Goal: Task Accomplishment & Management: Manage account settings

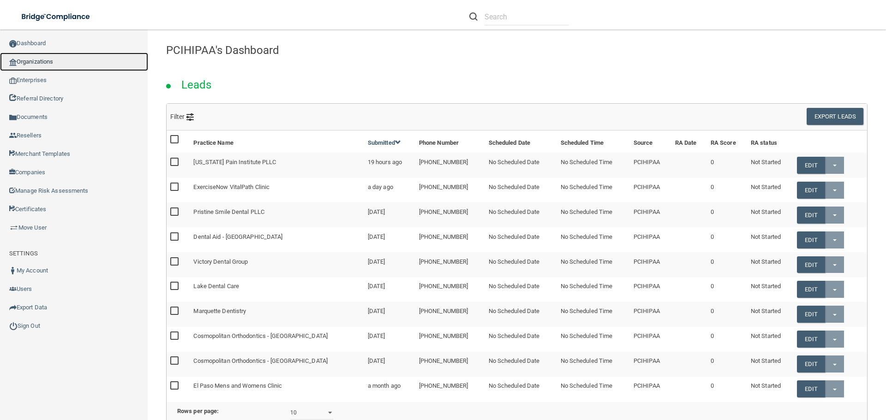
click at [57, 62] on link "Organizations" at bounding box center [74, 62] width 148 height 18
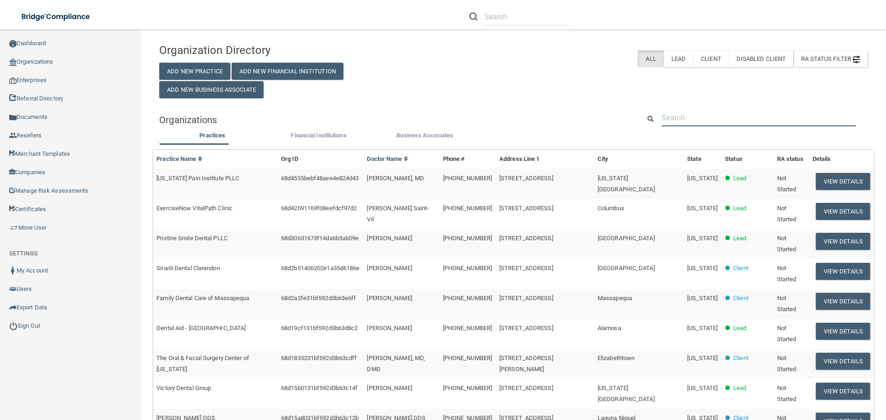
click at [685, 115] on input "text" at bounding box center [758, 117] width 194 height 17
paste input "Williamsburg Dental"
type input "Williamsburg Dental"
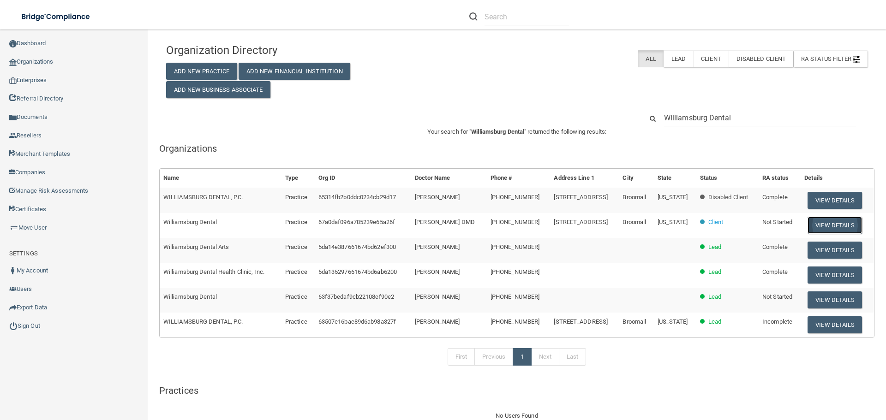
click at [824, 226] on button "View Details" at bounding box center [834, 225] width 54 height 17
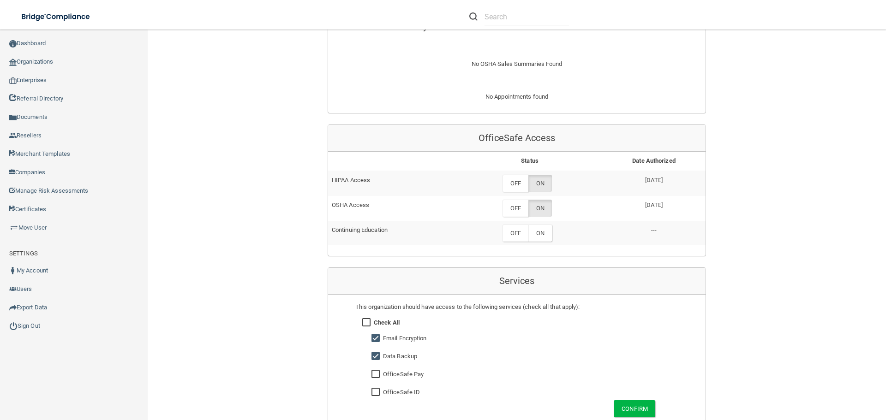
scroll to position [415, 0]
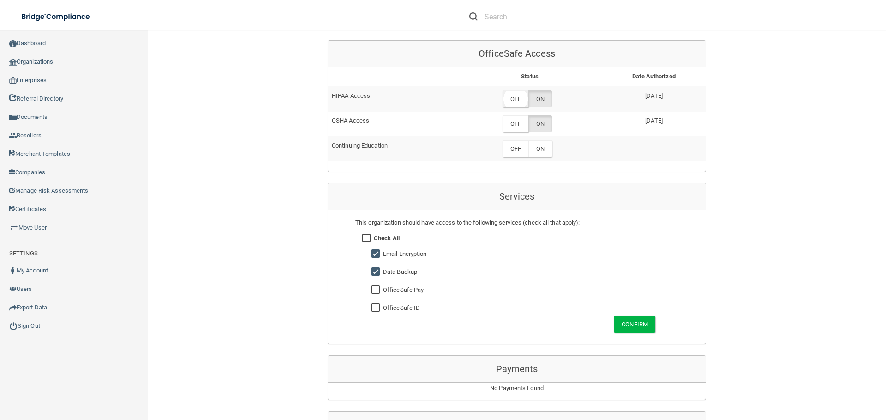
click at [519, 103] on label "OFF" at bounding box center [515, 98] width 26 height 17
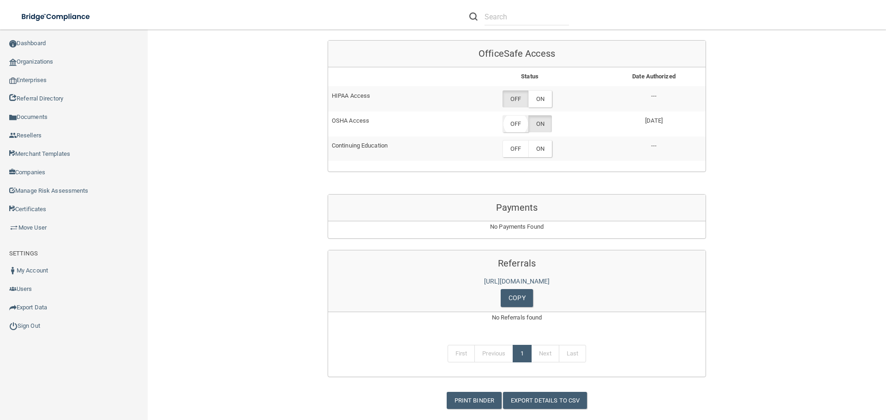
click at [520, 128] on label "OFF" at bounding box center [515, 123] width 26 height 17
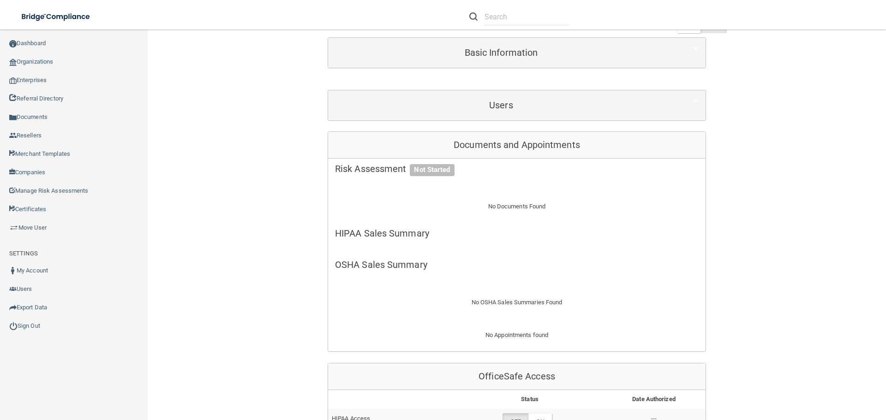
scroll to position [0, 0]
